Goal: Task Accomplishment & Management: Manage account settings

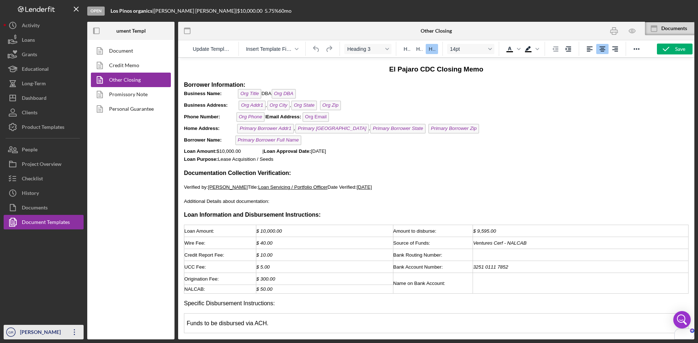
click at [25, 334] on div "[PERSON_NAME]" at bounding box center [41, 333] width 47 height 16
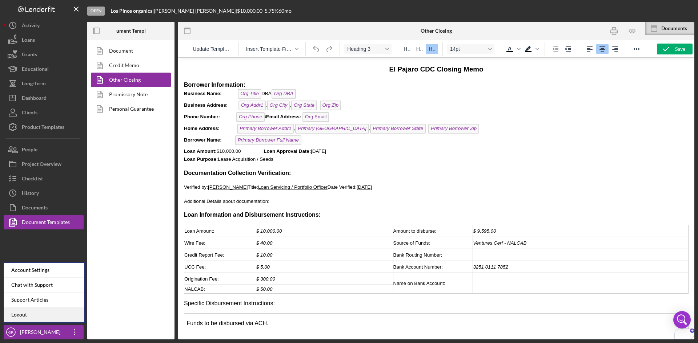
click at [36, 318] on link "Logout" at bounding box center [44, 315] width 80 height 15
